Goal: Task Accomplishment & Management: Use online tool/utility

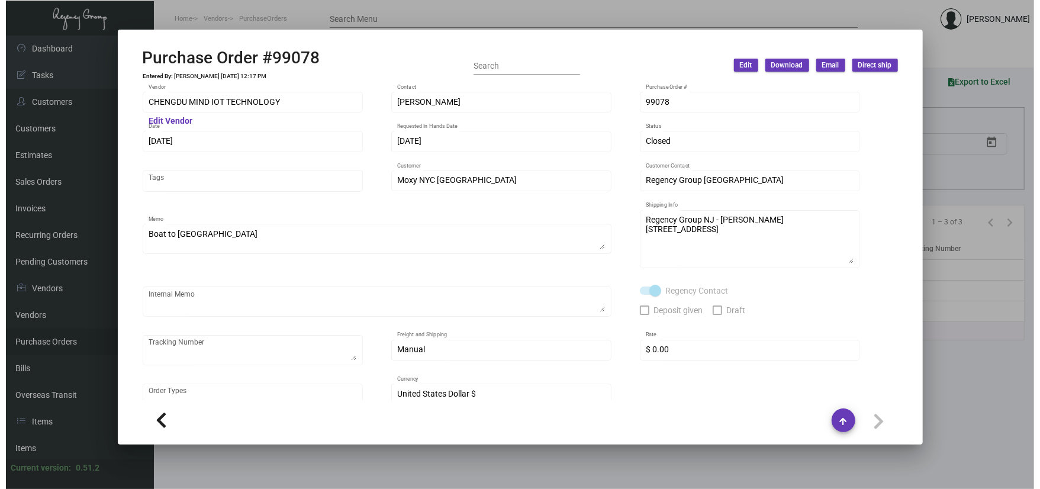
scroll to position [542, 0]
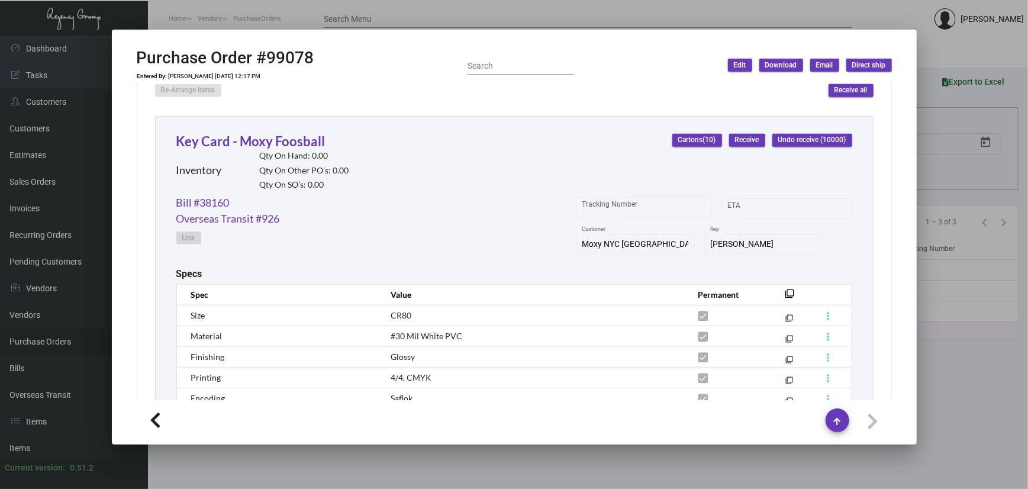
click at [231, 12] on div at bounding box center [514, 244] width 1028 height 489
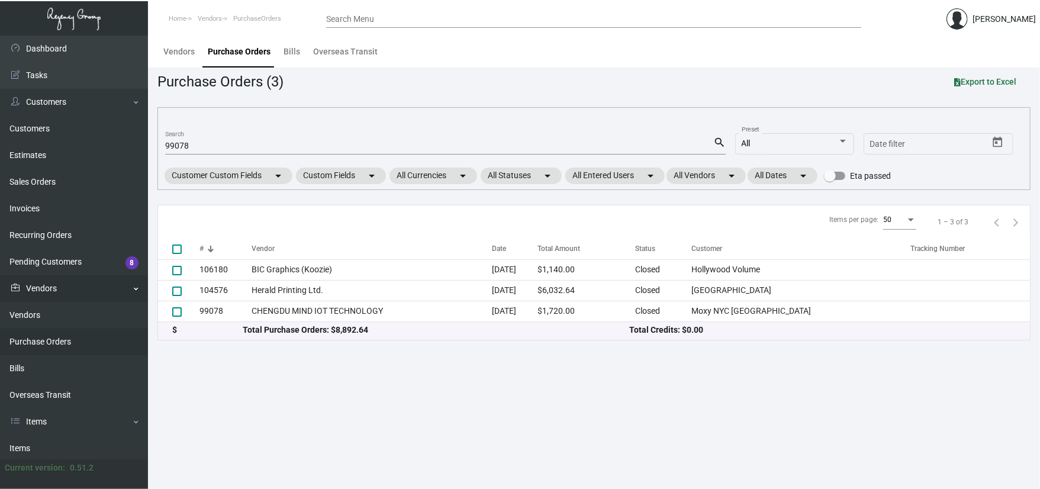
drag, startPoint x: 56, startPoint y: 449, endPoint x: 107, endPoint y: 294, distance: 163.2
click at [56, 449] on link "Items" at bounding box center [74, 448] width 148 height 27
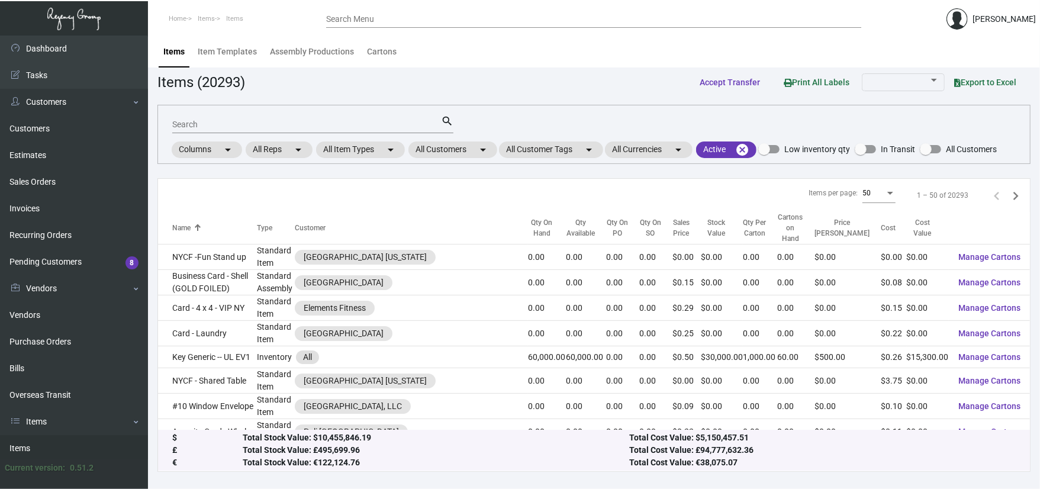
click at [216, 118] on div "Search" at bounding box center [306, 124] width 269 height 18
type input "[PERSON_NAME] chicago"
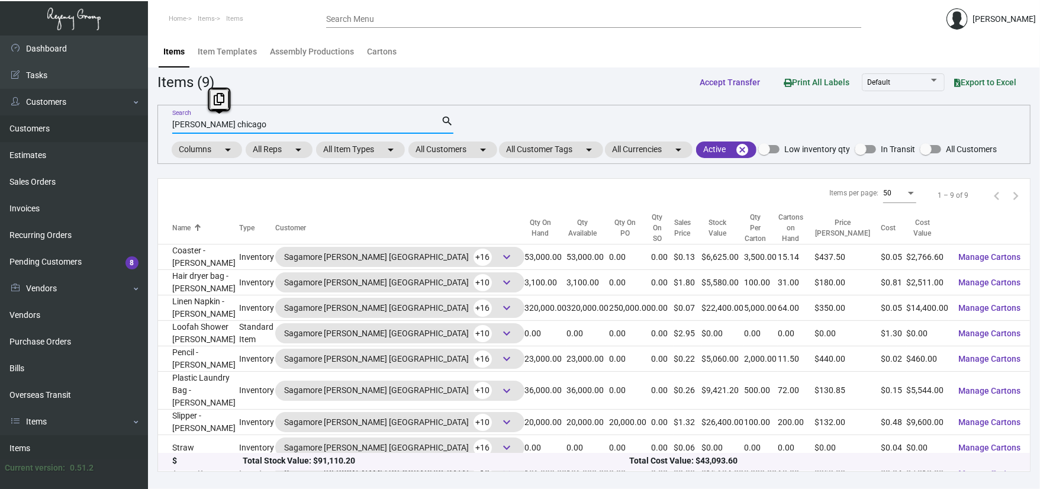
drag, startPoint x: 245, startPoint y: 125, endPoint x: 114, endPoint y: 128, distance: 131.4
click at [114, 128] on div "Dashboard Dashboard Tasks Customers Customers Estimates Sales Orders Invoices R…" at bounding box center [520, 262] width 1040 height 453
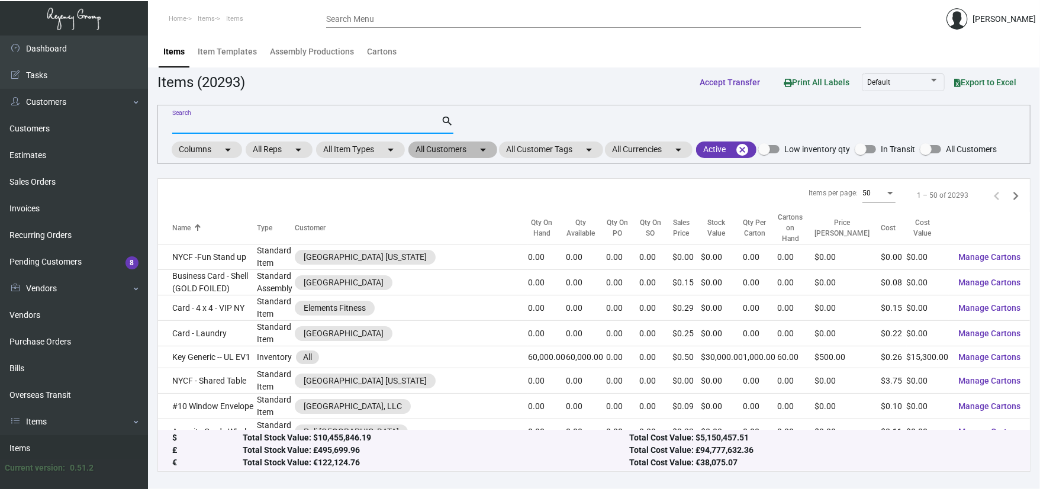
click at [476, 154] on mat-chip "All Customers arrow_drop_down" at bounding box center [452, 149] width 89 height 17
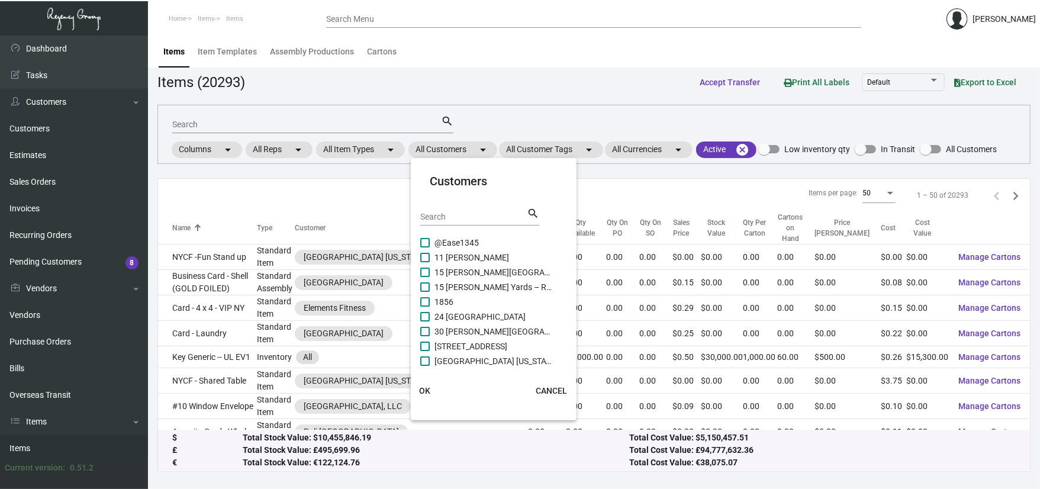
click at [464, 210] on div "Search" at bounding box center [473, 216] width 107 height 18
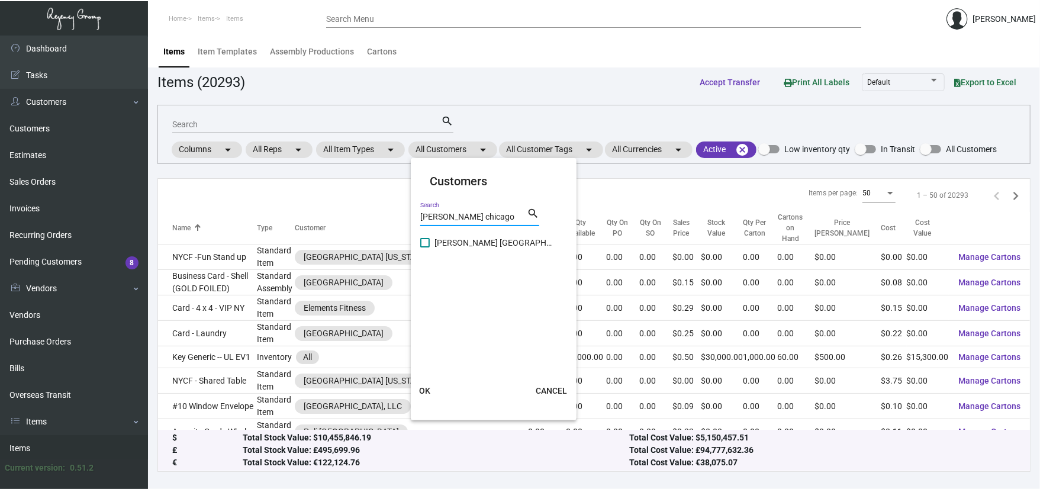
type input "[PERSON_NAME] chicago"
click at [469, 246] on span "[PERSON_NAME] [GEOGRAPHIC_DATA]" at bounding box center [493, 243] width 118 height 14
click at [425, 247] on input "[PERSON_NAME] [GEOGRAPHIC_DATA]" at bounding box center [424, 247] width 1 height 1
checkbox input "true"
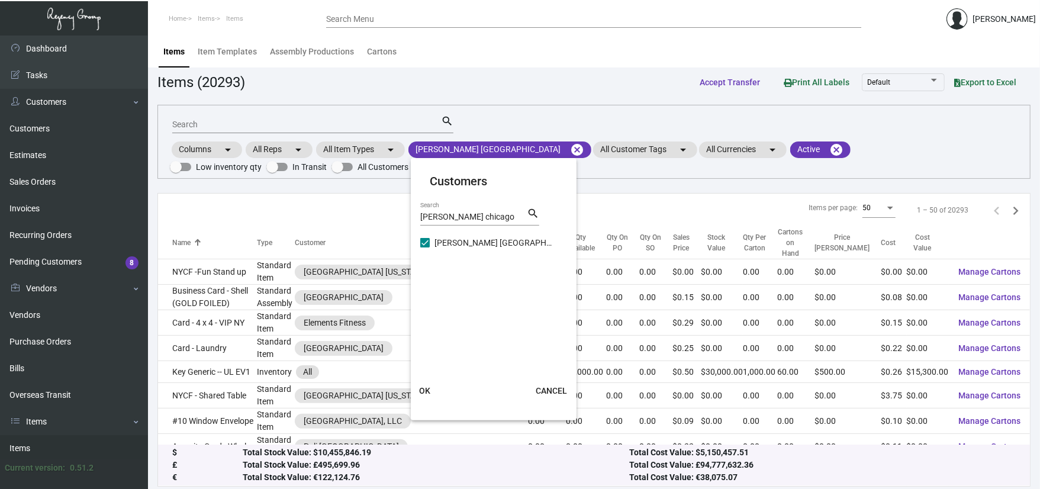
click at [434, 387] on button "OK" at bounding box center [425, 390] width 38 height 21
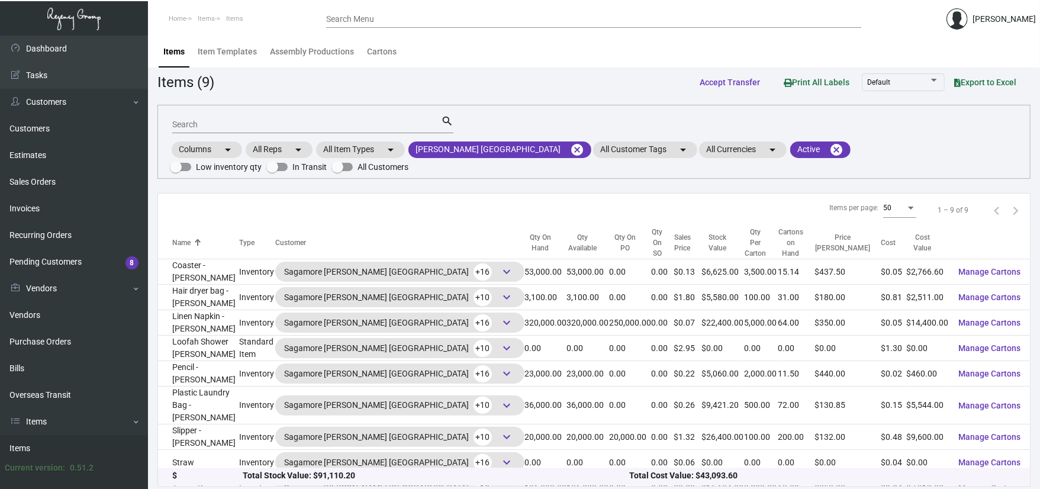
click at [224, 128] on input "Search" at bounding box center [306, 124] width 269 height 9
type input "pen"
click at [355, 211] on div "Items per page: 50 1 – 9 of 9" at bounding box center [594, 211] width 872 height 34
click at [570, 148] on mat-icon "cancel" at bounding box center [577, 150] width 14 height 14
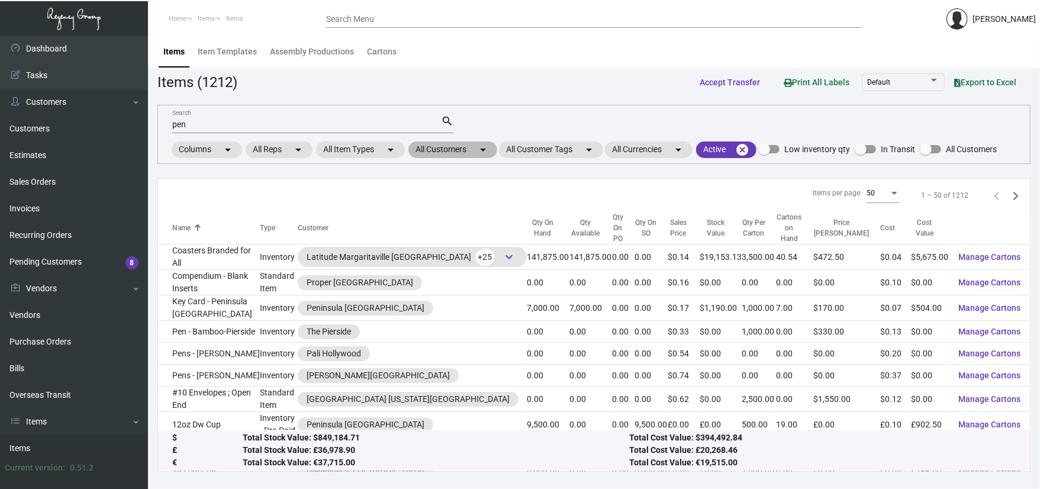
click at [444, 148] on mat-chip "All Customers arrow_drop_down" at bounding box center [452, 149] width 89 height 17
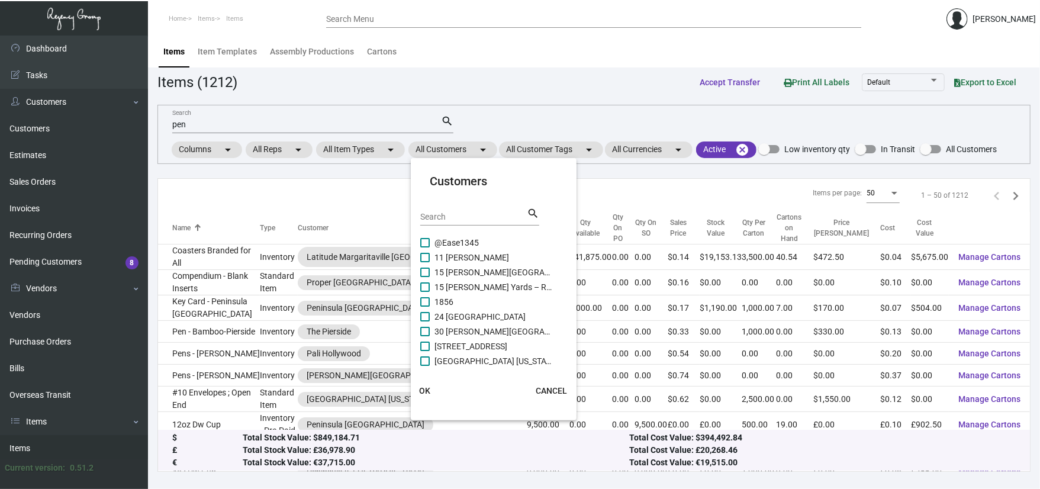
click at [451, 218] on input "Search" at bounding box center [473, 216] width 107 height 9
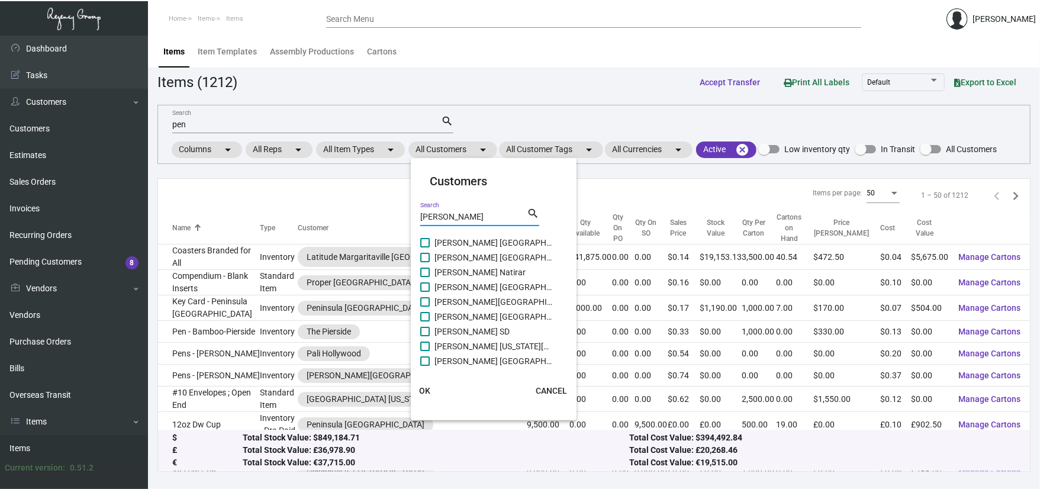
type input "[PERSON_NAME]"
click at [484, 231] on div "[PERSON_NAME] Search search" at bounding box center [479, 221] width 119 height 29
click at [484, 239] on span "[PERSON_NAME] [GEOGRAPHIC_DATA]" at bounding box center [493, 243] width 118 height 14
click at [425, 247] on input "[PERSON_NAME] [GEOGRAPHIC_DATA]" at bounding box center [424, 247] width 1 height 1
checkbox input "true"
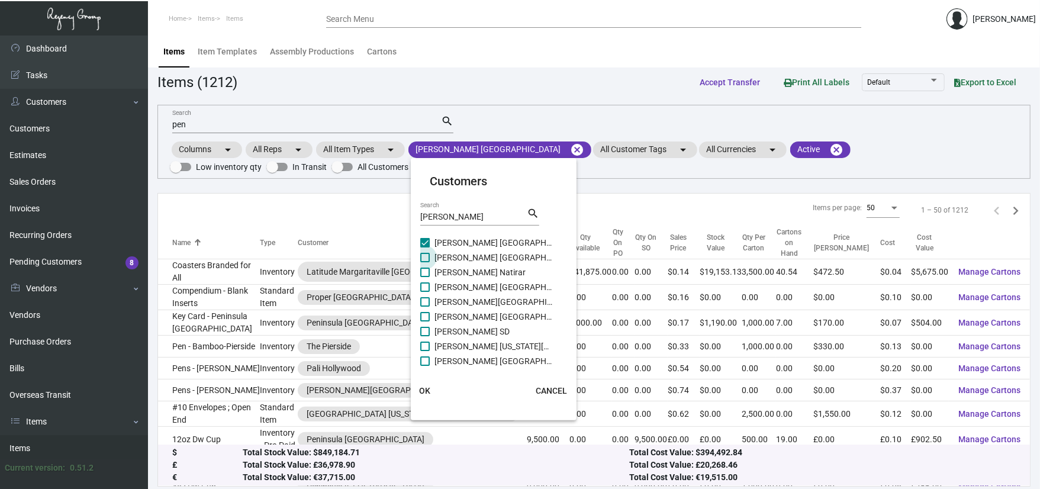
drag, startPoint x: 483, startPoint y: 252, endPoint x: 484, endPoint y: 263, distance: 11.3
click at [484, 259] on span "[PERSON_NAME] [GEOGRAPHIC_DATA]" at bounding box center [493, 257] width 118 height 14
click at [425, 262] on input "[PERSON_NAME] [GEOGRAPHIC_DATA]" at bounding box center [424, 262] width 1 height 1
checkbox input "true"
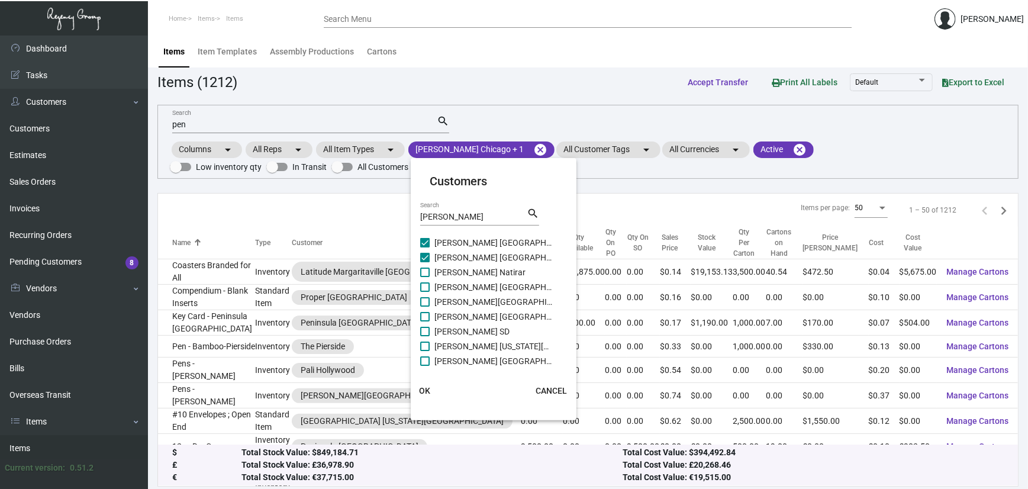
click at [483, 273] on span "[PERSON_NAME] Natirar" at bounding box center [493, 272] width 118 height 14
click at [425, 277] on input "[PERSON_NAME] Natirar" at bounding box center [424, 277] width 1 height 1
checkbox input "true"
click at [483, 285] on span "[PERSON_NAME] [GEOGRAPHIC_DATA]" at bounding box center [493, 287] width 118 height 14
click at [425, 292] on input "[PERSON_NAME] [GEOGRAPHIC_DATA]" at bounding box center [424, 292] width 1 height 1
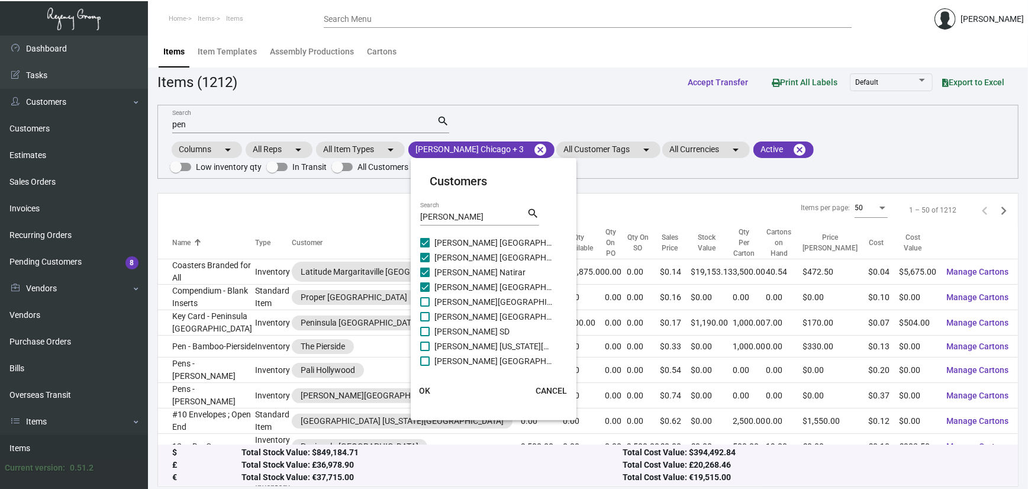
click at [483, 292] on span "[PERSON_NAME] [GEOGRAPHIC_DATA]" at bounding box center [493, 287] width 118 height 14
click at [425, 292] on input "[PERSON_NAME] [GEOGRAPHIC_DATA]" at bounding box center [424, 292] width 1 height 1
checkbox input "false"
click at [483, 301] on span "[PERSON_NAME][GEOGRAPHIC_DATA]" at bounding box center [493, 302] width 118 height 14
click at [425, 307] on input "[PERSON_NAME][GEOGRAPHIC_DATA]" at bounding box center [424, 307] width 1 height 1
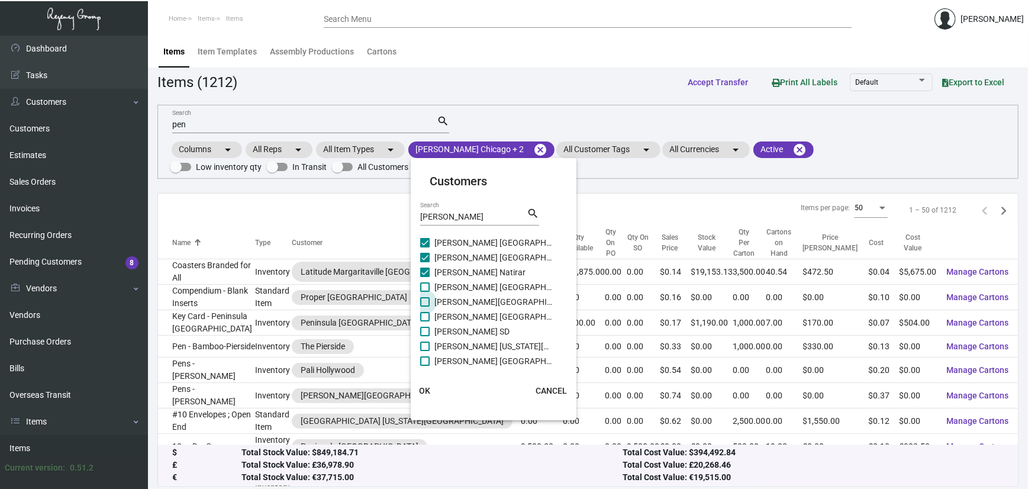
checkbox input "true"
click at [483, 323] on span "[PERSON_NAME] [GEOGRAPHIC_DATA]" at bounding box center [493, 317] width 118 height 14
click at [425, 322] on input "[PERSON_NAME] [GEOGRAPHIC_DATA]" at bounding box center [424, 321] width 1 height 1
checkbox input "true"
click at [469, 281] on span "[PERSON_NAME] [GEOGRAPHIC_DATA]" at bounding box center [493, 287] width 118 height 14
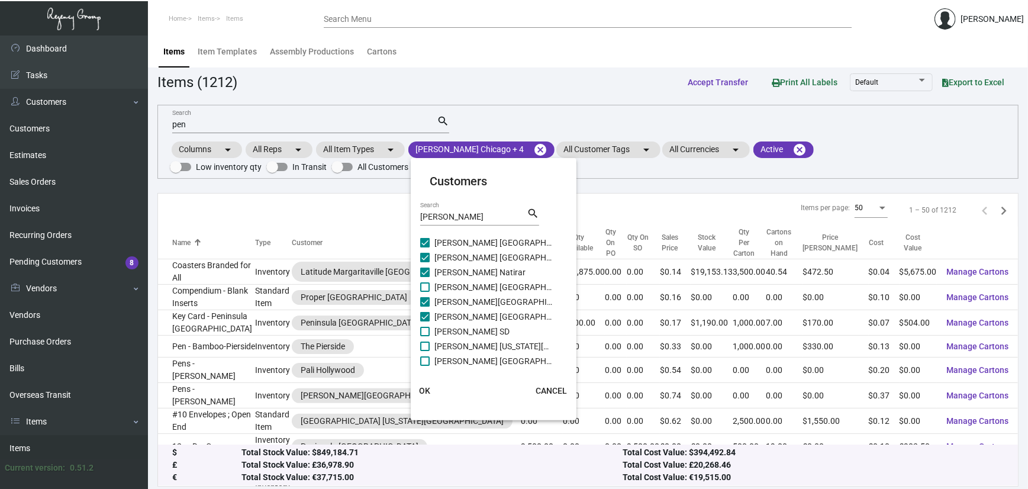
click at [425, 292] on input "[PERSON_NAME] [GEOGRAPHIC_DATA]" at bounding box center [424, 292] width 1 height 1
checkbox input "true"
click at [463, 340] on span "[PERSON_NAME] [US_STATE][GEOGRAPHIC_DATA]" at bounding box center [493, 346] width 118 height 14
click at [425, 351] on input "[PERSON_NAME] [US_STATE][GEOGRAPHIC_DATA]" at bounding box center [424, 351] width 1 height 1
checkbox input "true"
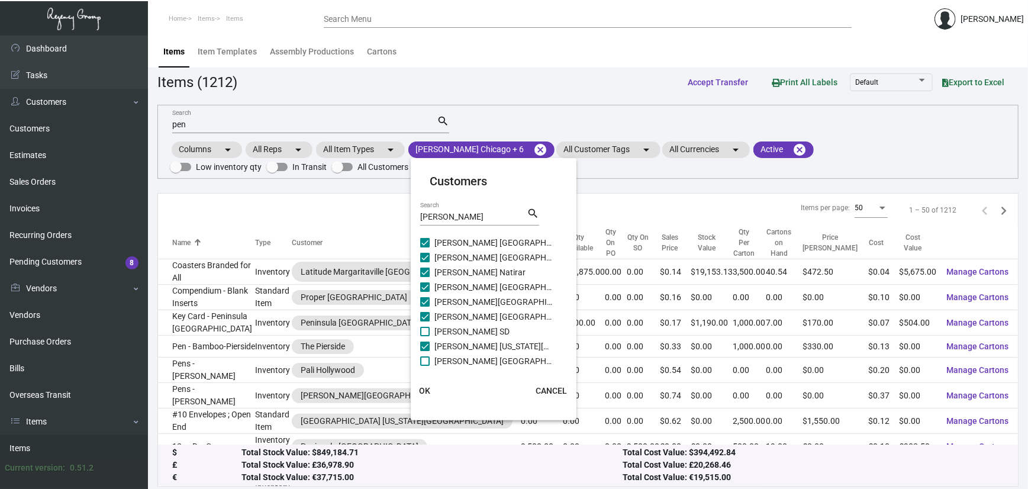
click at [462, 368] on mat-card "Customers [PERSON_NAME] Search search [PERSON_NAME] [GEOGRAPHIC_DATA] [GEOGRAPH…" at bounding box center [494, 289] width 166 height 253
click at [462, 365] on span "[PERSON_NAME] [GEOGRAPHIC_DATA]" at bounding box center [493, 361] width 118 height 14
click at [425, 366] on input "[PERSON_NAME] [GEOGRAPHIC_DATA]" at bounding box center [424, 366] width 1 height 1
checkbox input "true"
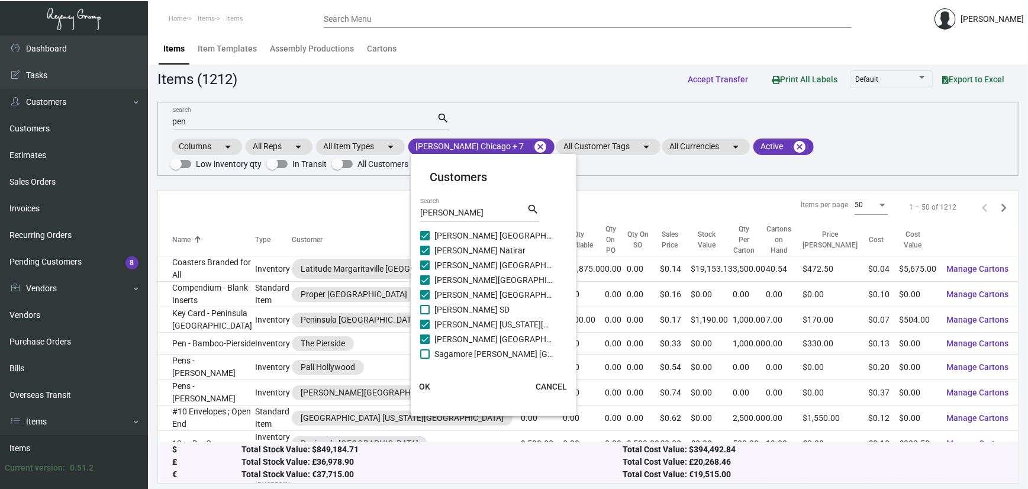
scroll to position [4, 0]
click at [468, 347] on span "Sagamore [PERSON_NAME] [GEOGRAPHIC_DATA]" at bounding box center [493, 354] width 118 height 14
click at [425, 359] on input "Sagamore [PERSON_NAME] [GEOGRAPHIC_DATA]" at bounding box center [424, 359] width 1 height 1
checkbox input "true"
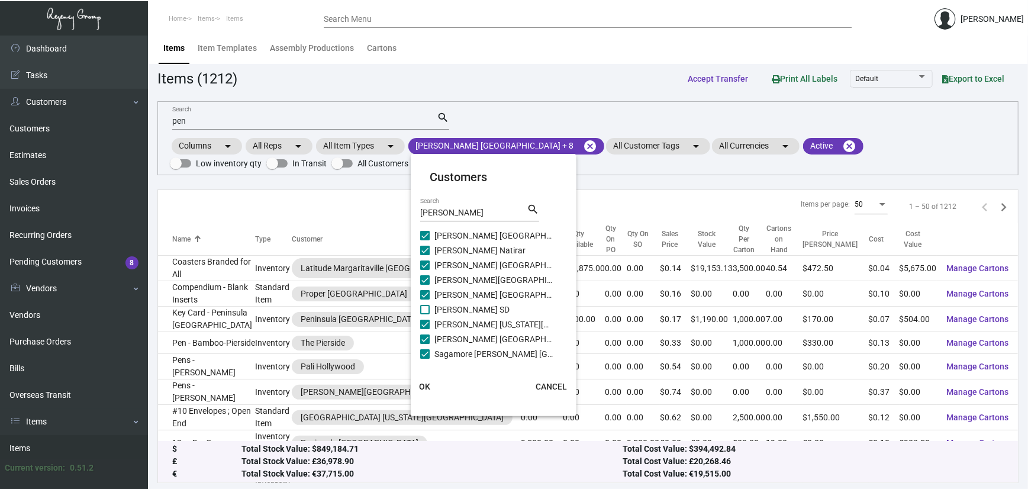
click at [465, 311] on span "[PERSON_NAME] SD" at bounding box center [493, 309] width 118 height 14
click at [425, 314] on input "[PERSON_NAME] SD" at bounding box center [424, 314] width 1 height 1
checkbox input "true"
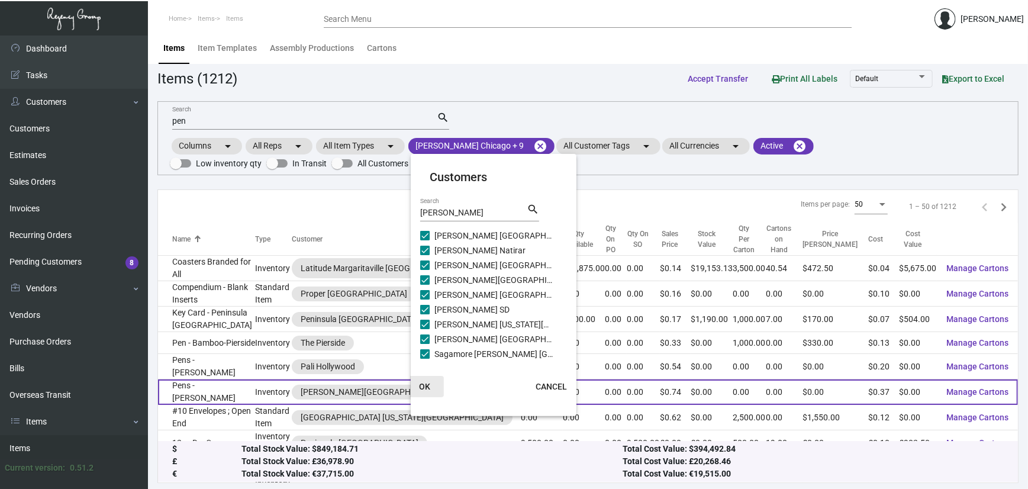
click at [426, 384] on button "OK" at bounding box center [425, 386] width 38 height 21
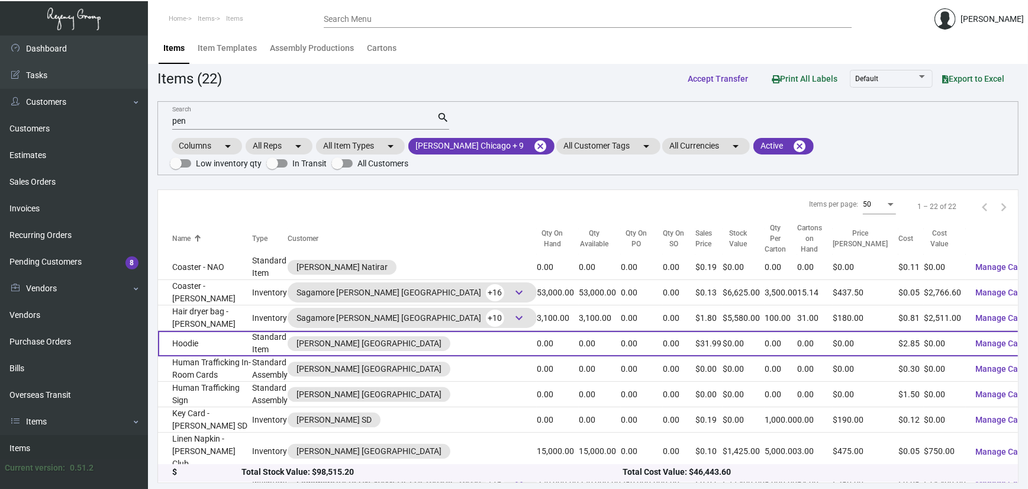
scroll to position [0, 0]
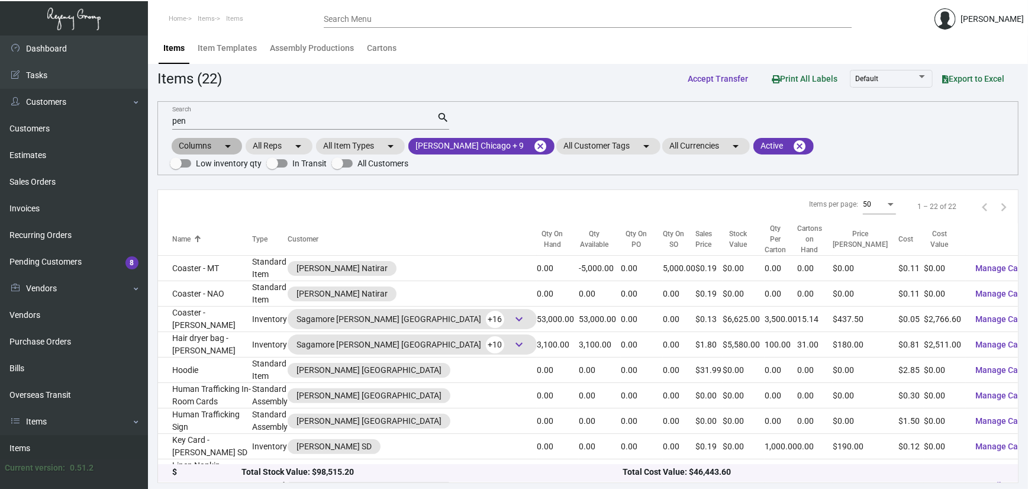
click at [508, 155] on div "Columns arrow_drop_down All Reps arrow_drop_down All Item Types arrow_drop_down…" at bounding box center [588, 153] width 836 height 35
click at [507, 153] on mat-chip "[PERSON_NAME] Chicago + 9 cancel" at bounding box center [481, 146] width 146 height 17
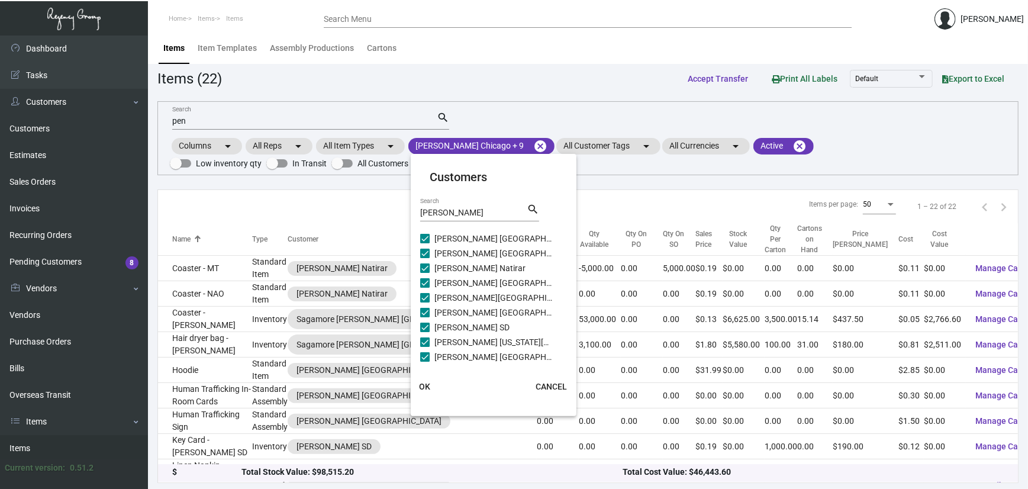
click at [485, 147] on div at bounding box center [514, 244] width 1028 height 489
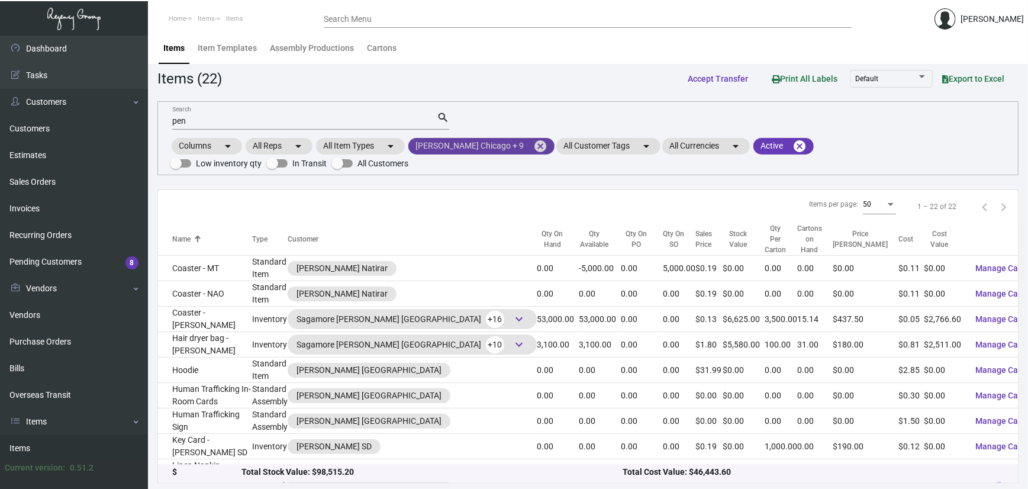
click at [533, 147] on mat-icon "cancel" at bounding box center [540, 146] width 14 height 14
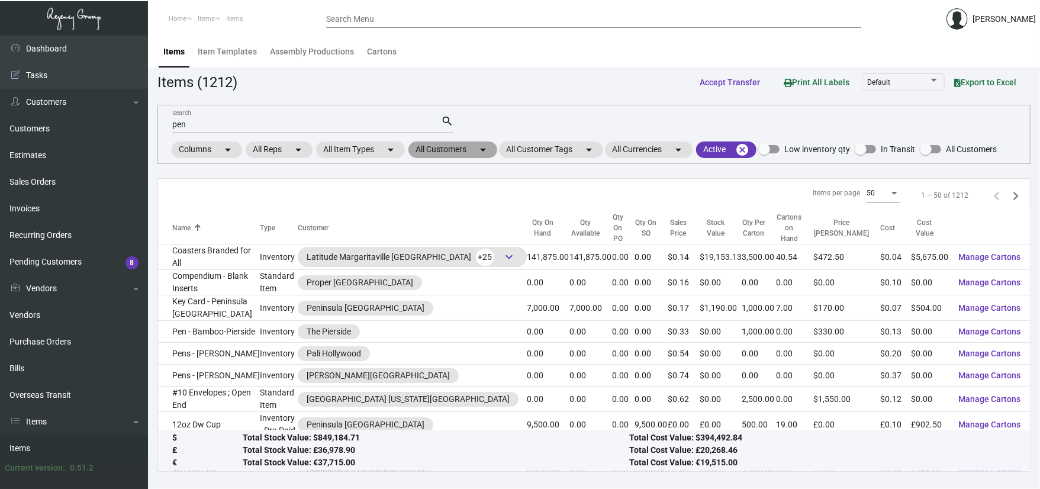
click at [456, 154] on mat-chip "All Customers arrow_drop_down" at bounding box center [452, 149] width 89 height 17
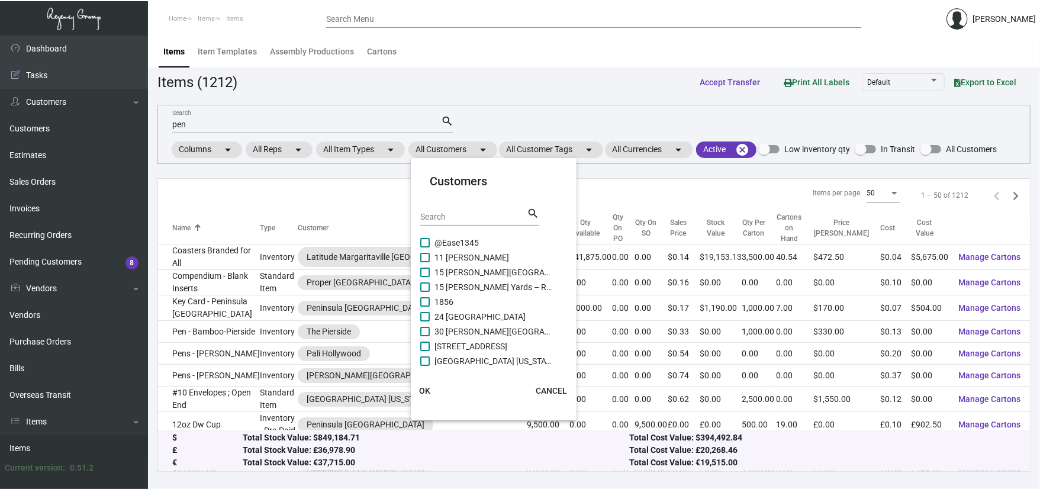
click at [445, 213] on input "Search" at bounding box center [473, 216] width 107 height 9
type input "montage"
click at [297, 114] on div at bounding box center [520, 244] width 1040 height 489
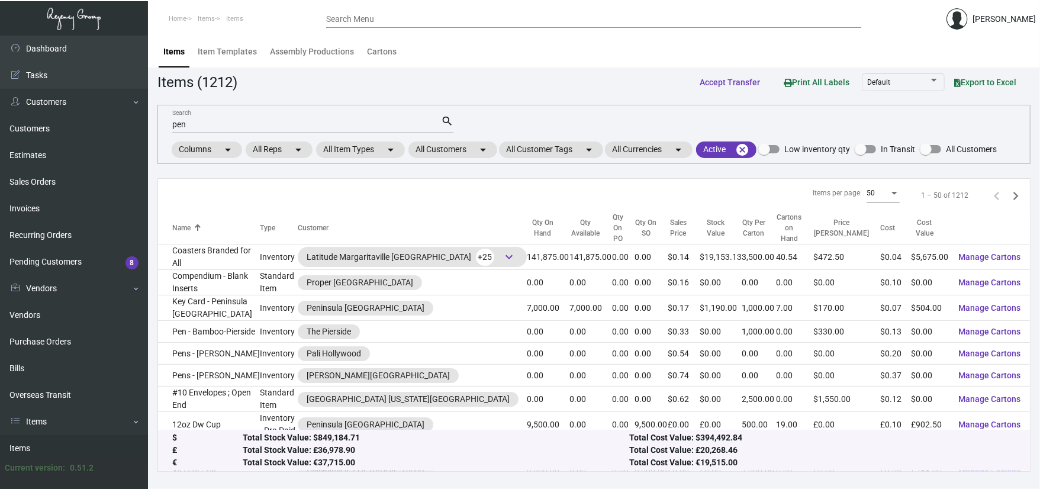
click at [292, 120] on input "pen" at bounding box center [306, 124] width 269 height 9
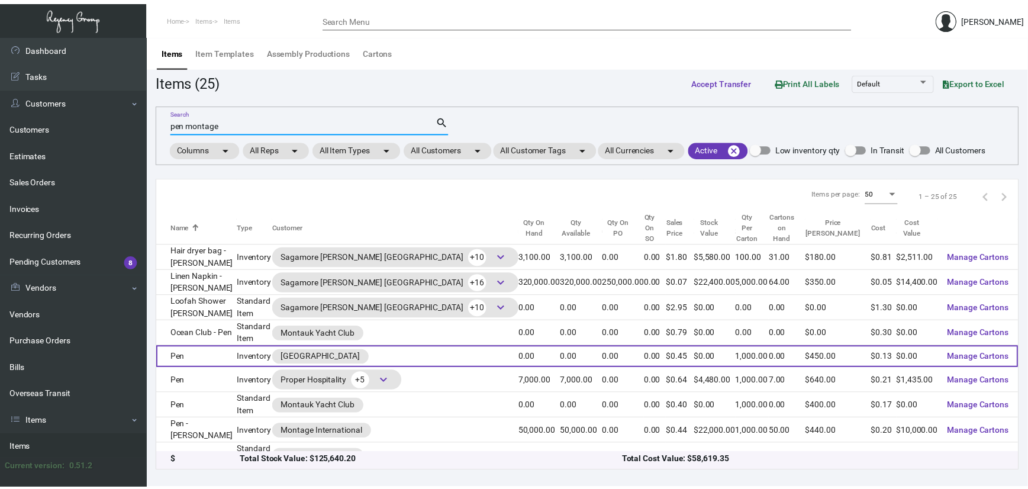
scroll to position [79, 0]
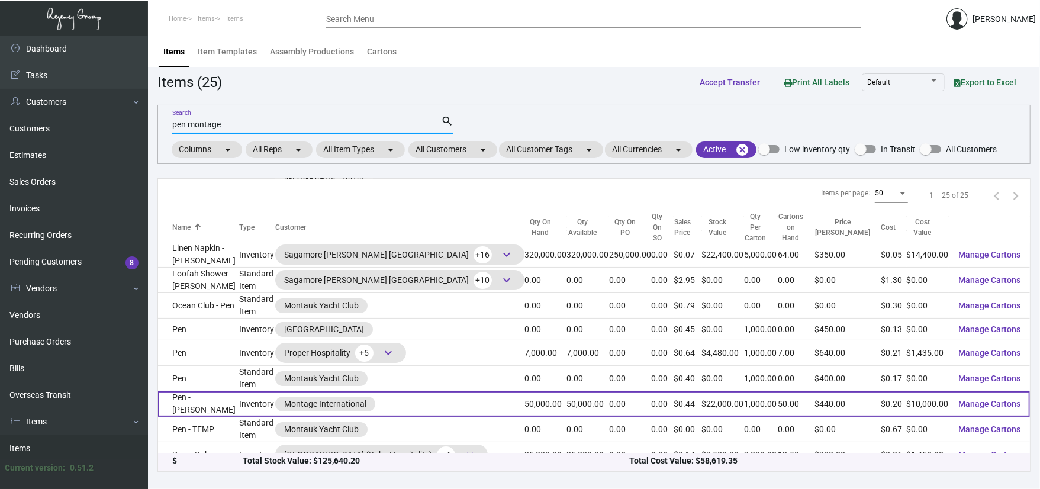
type input "pen montage"
click at [226, 392] on td "Pen - [PERSON_NAME]" at bounding box center [198, 403] width 81 height 25
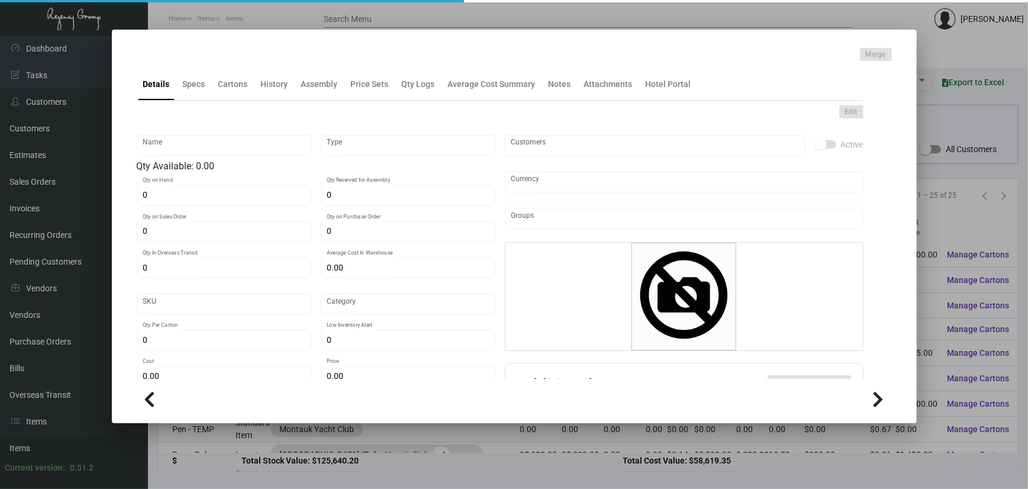
type input "Pen - [PERSON_NAME]"
type input "Inventory"
type input "50,000"
type input "$ 0.20"
type input "Overseas"
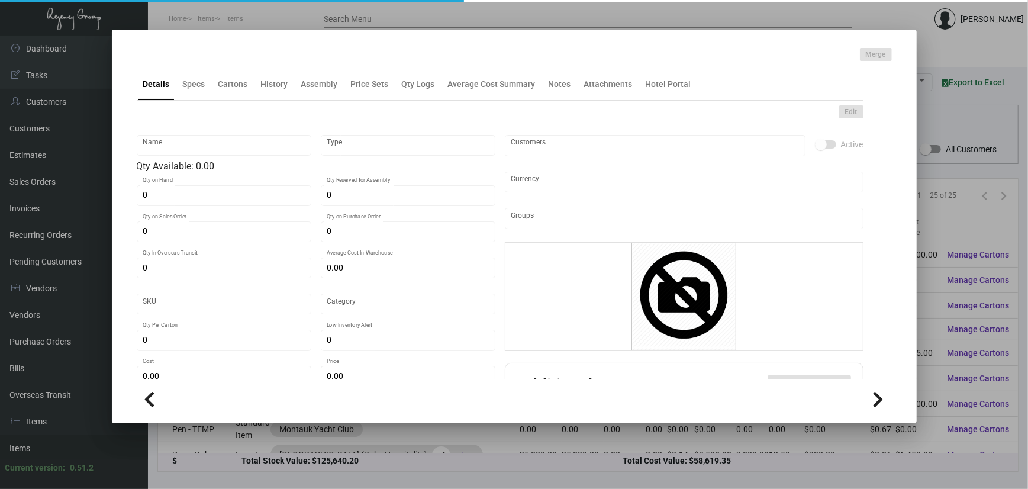
type input "1,000"
type input "$ 0.20"
type input "$ 0.44"
checkbox input "true"
type input "United States Dollar $"
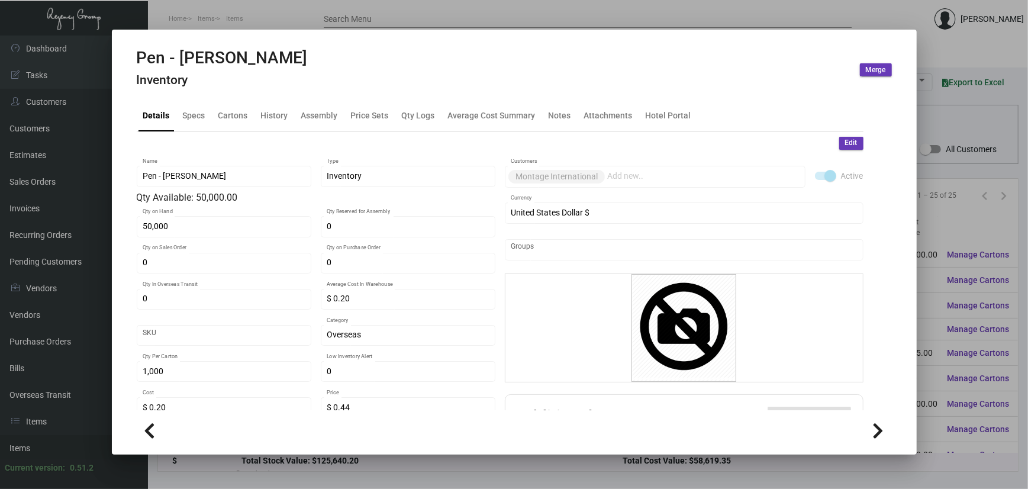
click at [227, 96] on mat-tab-group "Details Specs Cartons History Assembly Price Sets Qty Logs Average Cost Summary…" at bounding box center [500, 251] width 755 height 318
click at [227, 128] on div "Cartons" at bounding box center [233, 115] width 39 height 28
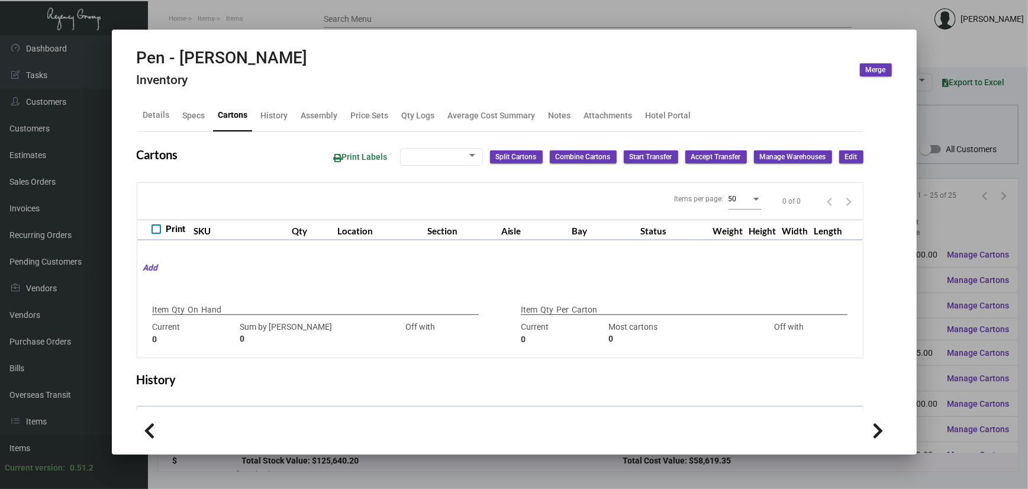
type input "50,000"
type input "50000"
type input "0"
type input "1,000"
type input "1000"
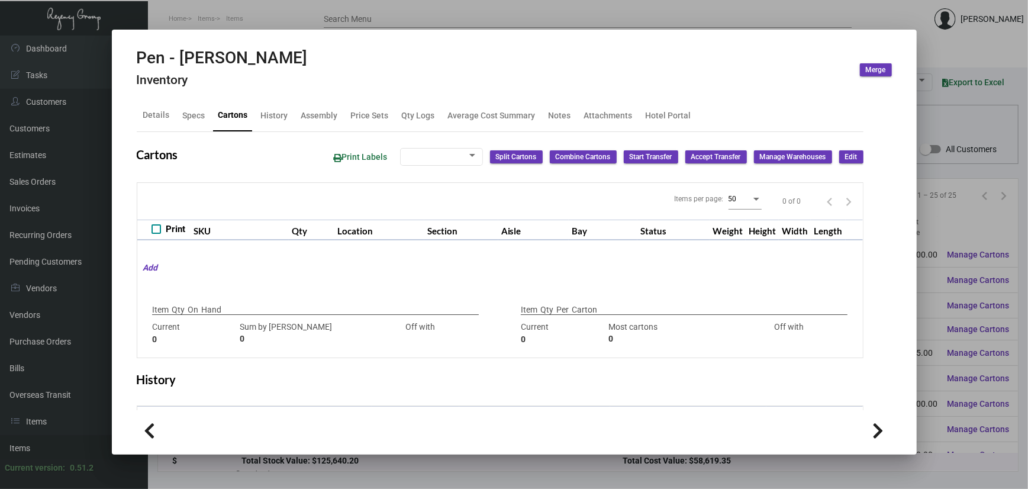
type input "0"
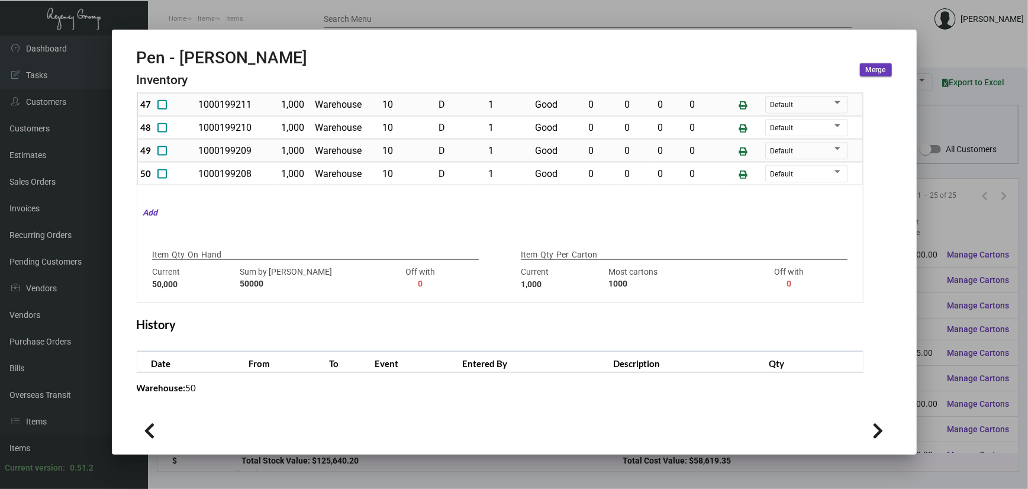
scroll to position [233, 0]
